Goal: Task Accomplishment & Management: Manage account settings

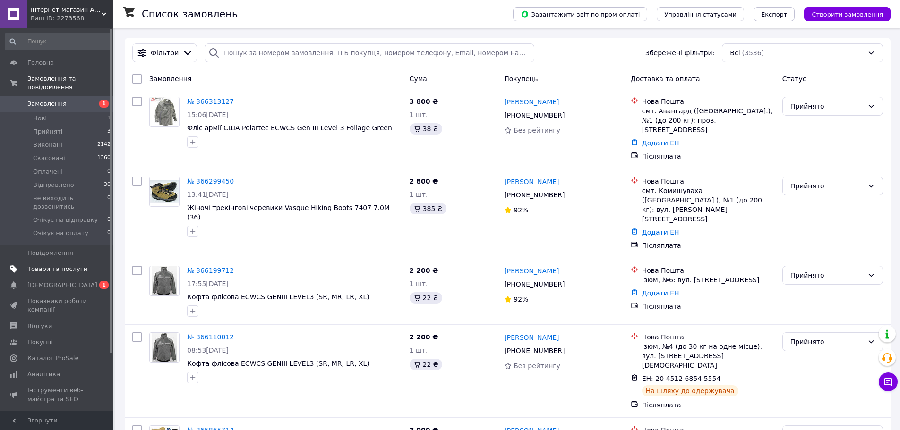
click at [50, 265] on span "Товари та послуги" at bounding box center [57, 269] width 60 height 9
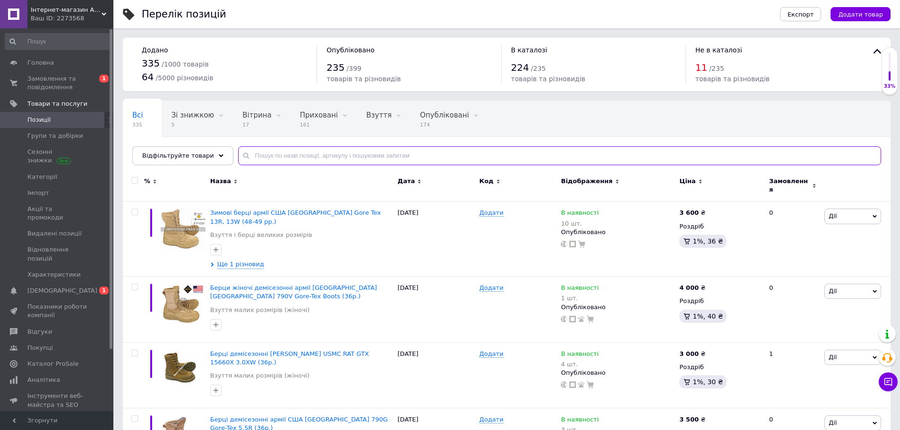
click at [255, 153] on input "text" at bounding box center [559, 155] width 643 height 19
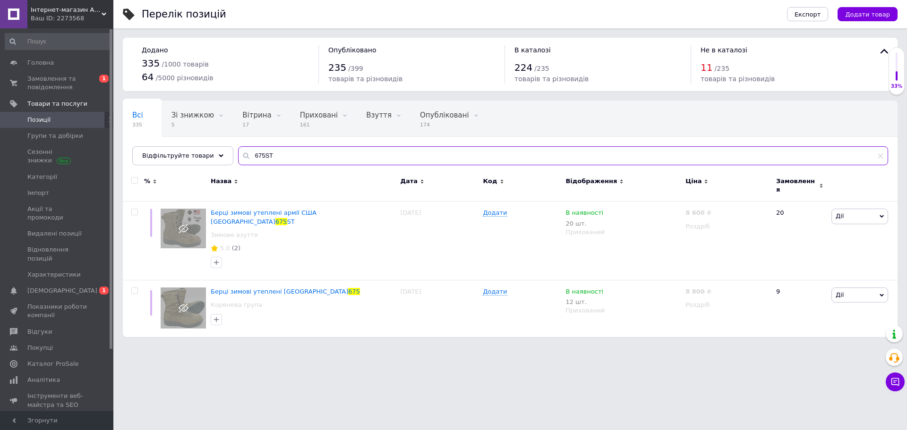
type input "675ST"
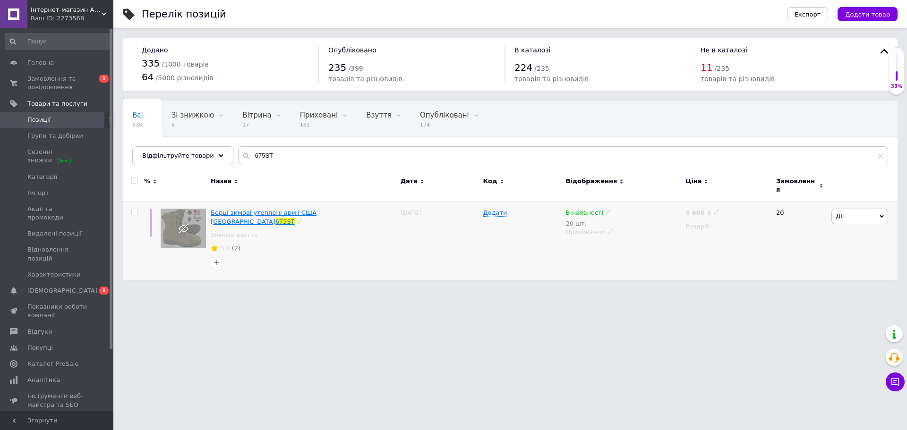
click at [296, 209] on span "Берці зимові утеплені армії США [GEOGRAPHIC_DATA]" at bounding box center [264, 217] width 106 height 16
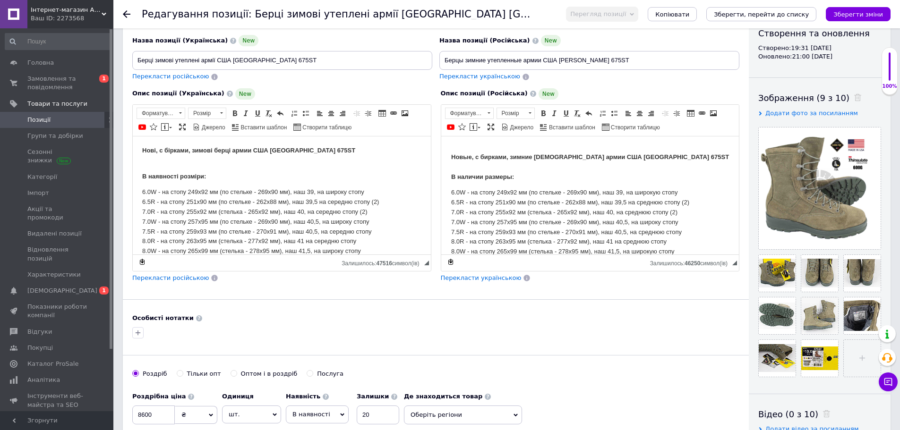
scroll to position [142, 0]
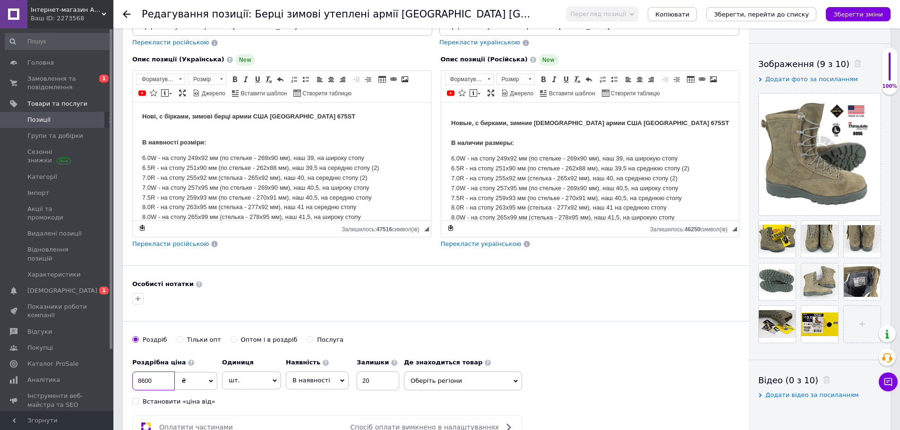
click at [144, 381] on input "8600" at bounding box center [153, 381] width 43 height 19
click at [345, 313] on div "Основна інформація При збереженні товару порожні поля перекладуться автоматично…" at bounding box center [436, 174] width 626 height 557
click at [143, 381] on input "8800" at bounding box center [153, 381] width 43 height 19
type input "8600"
click at [258, 281] on div "Особисті нотатки" at bounding box center [435, 284] width 607 height 9
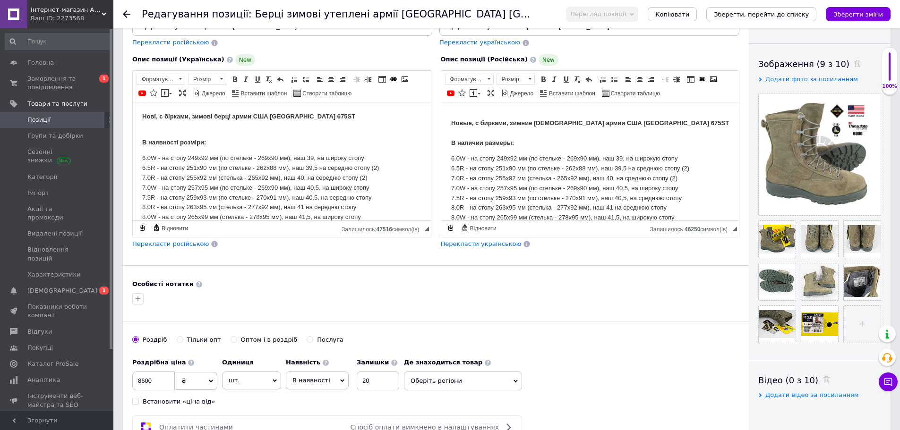
click at [447, 286] on div "Особисті нотатки" at bounding box center [435, 284] width 607 height 9
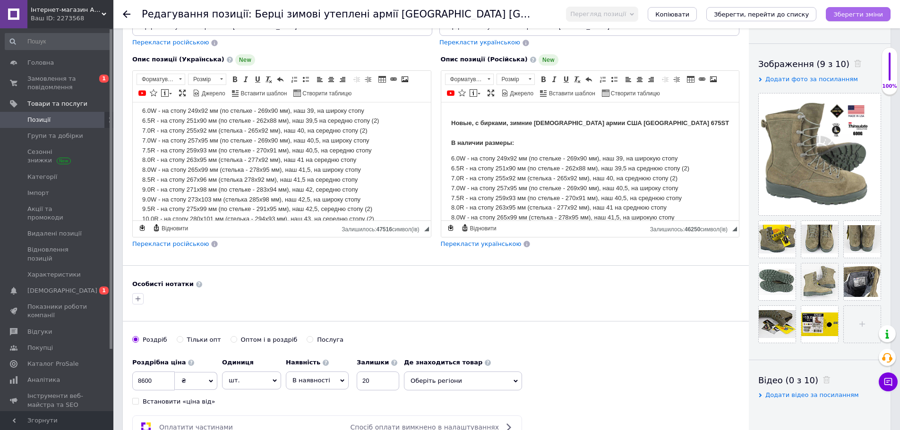
click at [844, 16] on icon "Зберегти зміни" at bounding box center [858, 14] width 50 height 7
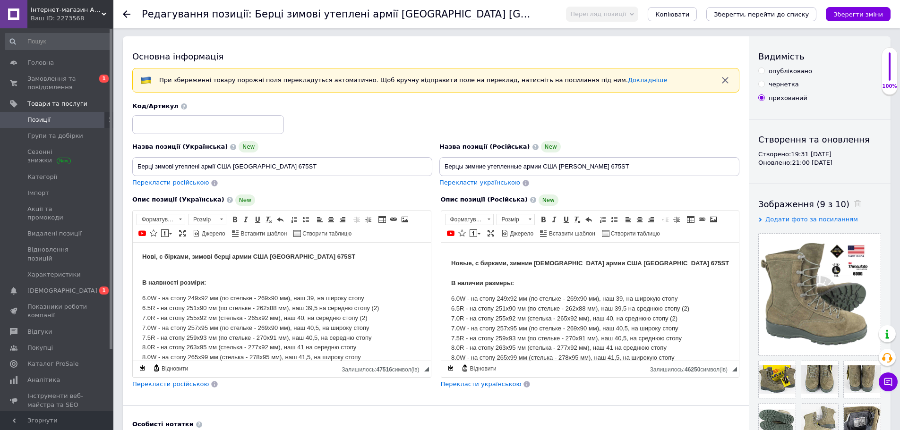
scroll to position [0, 0]
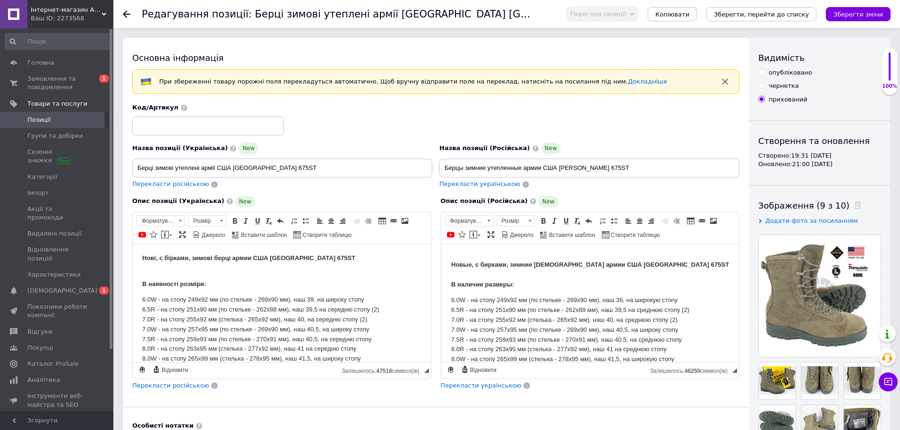
click at [760, 74] on input "опубліковано" at bounding box center [761, 72] width 6 height 6
radio input "true"
click at [854, 11] on icon "Зберегти зміни" at bounding box center [858, 14] width 50 height 7
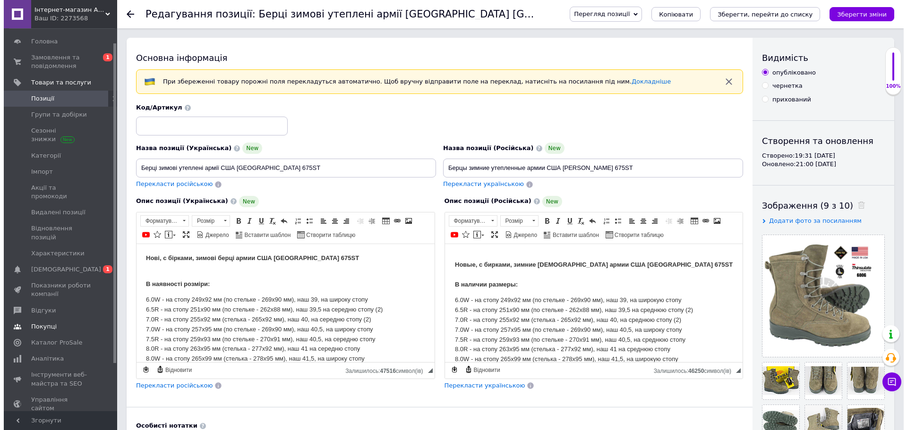
scroll to position [47, 0]
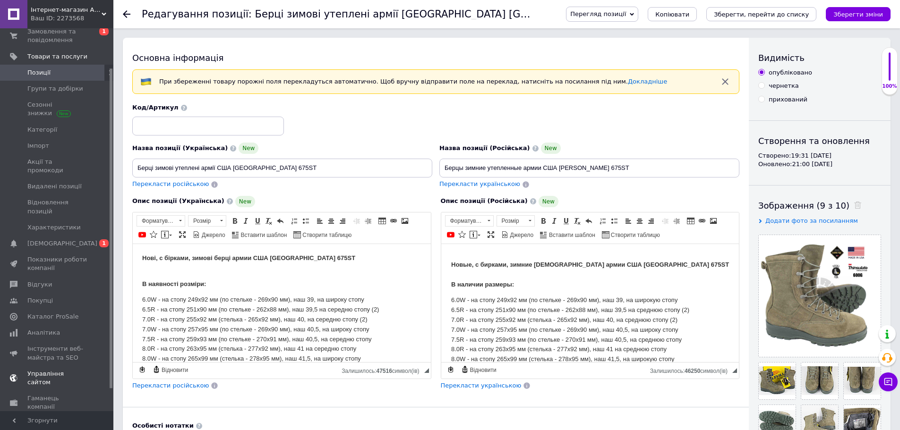
click at [61, 366] on link "Управління сайтом" at bounding box center [58, 378] width 116 height 25
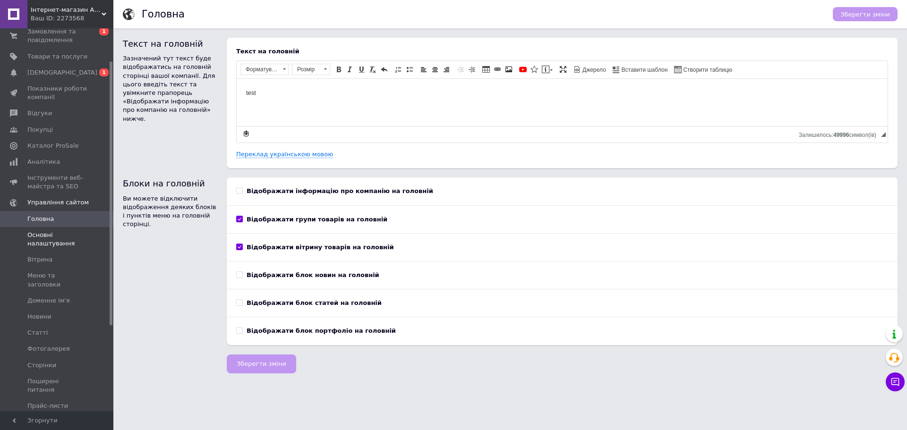
click at [41, 239] on span "Основні налаштування" at bounding box center [57, 239] width 60 height 17
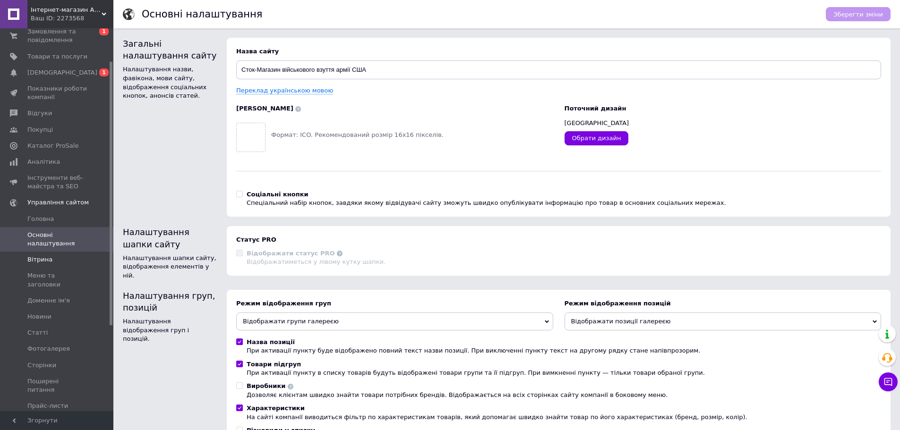
click at [41, 263] on span "Вітрина" at bounding box center [39, 259] width 25 height 9
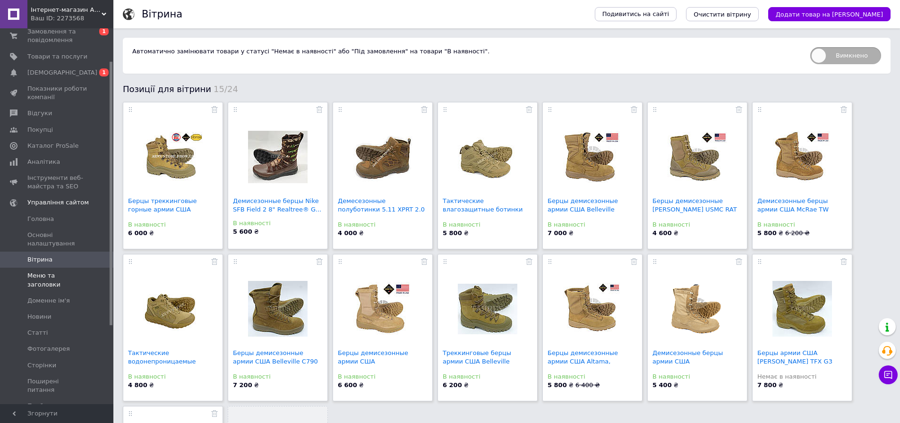
click at [42, 276] on span "Меню та заголовки" at bounding box center [57, 280] width 60 height 17
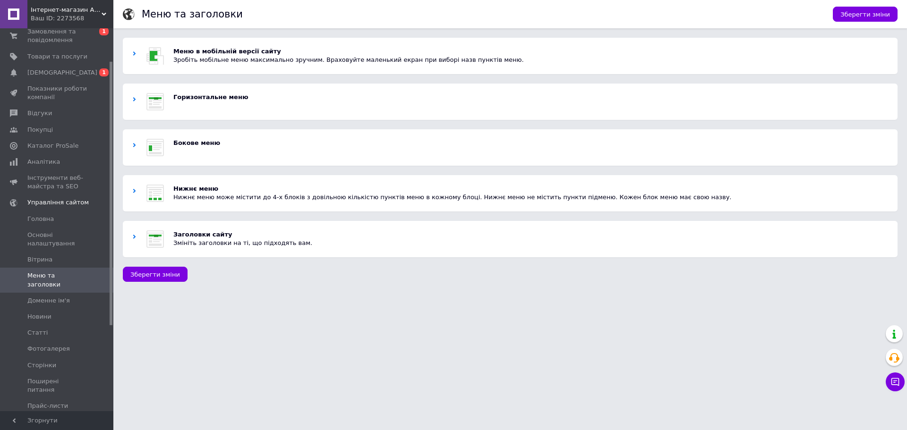
click at [132, 54] on div "Меню в мобільній версії сайту Зробіть мобільне меню максимально зручним. Врахов…" at bounding box center [510, 56] width 774 height 36
click at [135, 55] on use at bounding box center [134, 53] width 3 height 4
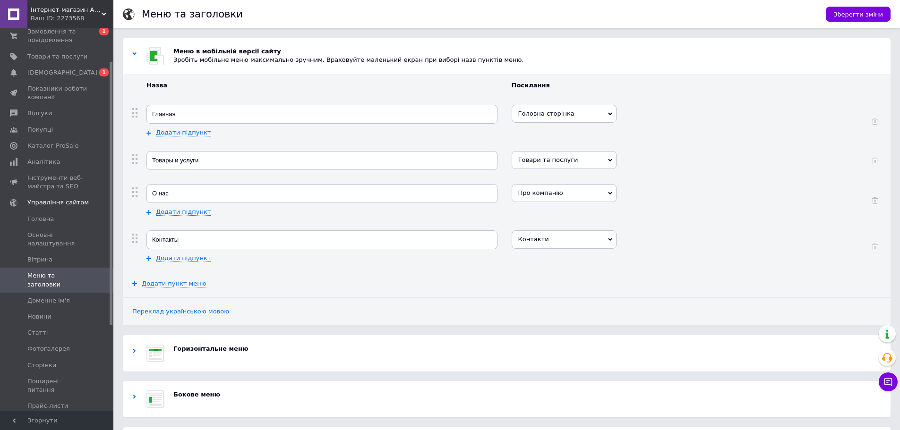
click at [135, 54] on use at bounding box center [134, 53] width 4 height 3
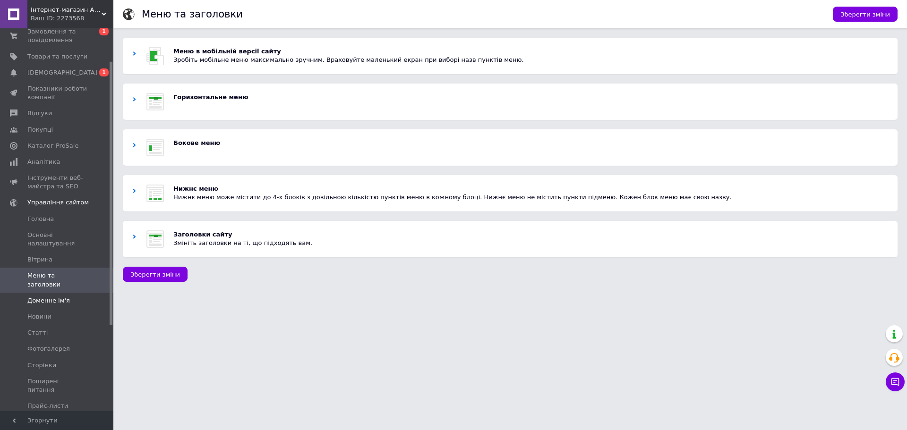
click at [51, 297] on span "Доменне ім'я" at bounding box center [48, 301] width 43 height 9
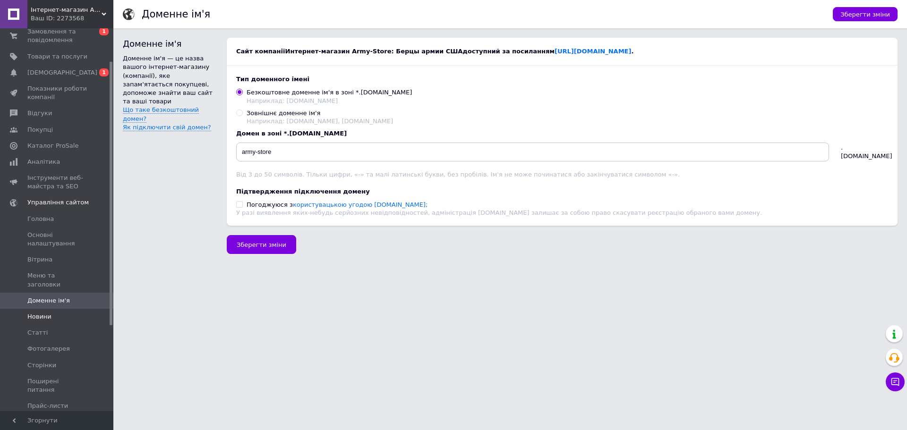
click at [48, 313] on span "Новини" at bounding box center [39, 317] width 24 height 9
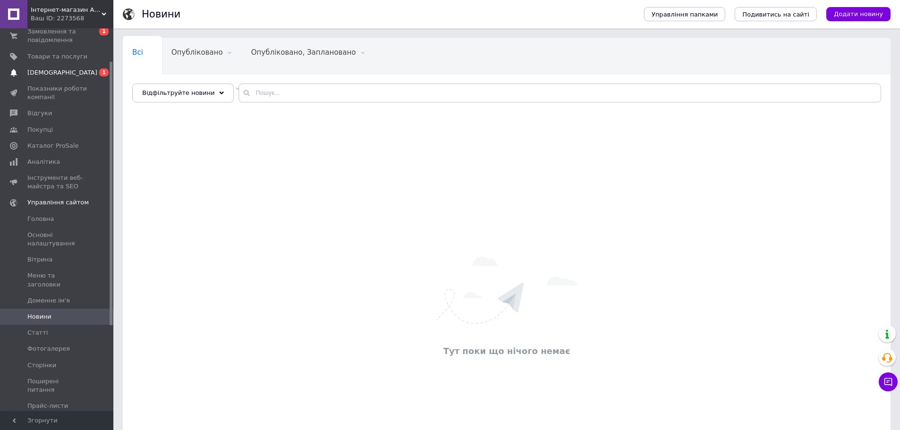
click at [38, 72] on span "[DEMOGRAPHIC_DATA]" at bounding box center [62, 72] width 70 height 9
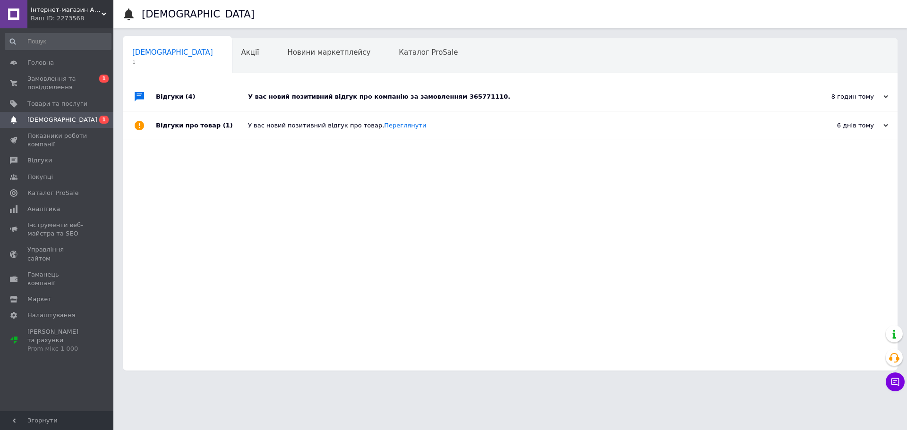
click at [369, 96] on div "У вас новий позитивний відгук про компанію за замовленням 365771110." at bounding box center [520, 97] width 545 height 9
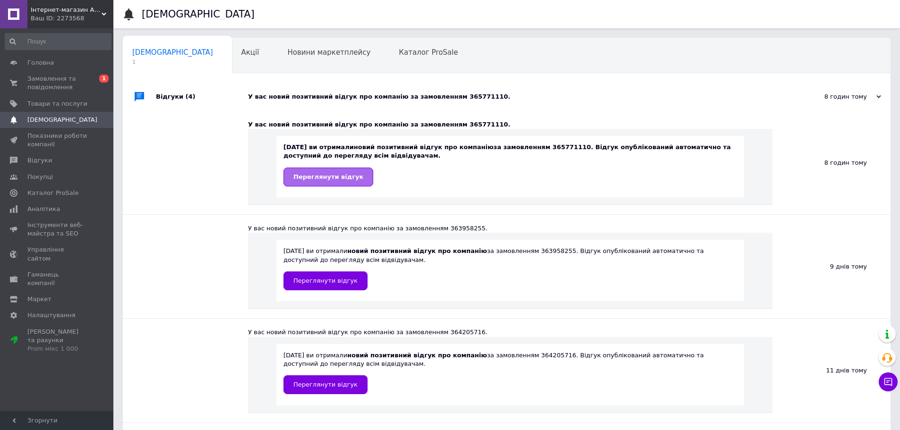
click at [331, 175] on span "Переглянути відгук" at bounding box center [328, 176] width 70 height 7
